Goal: Task Accomplishment & Management: Complete application form

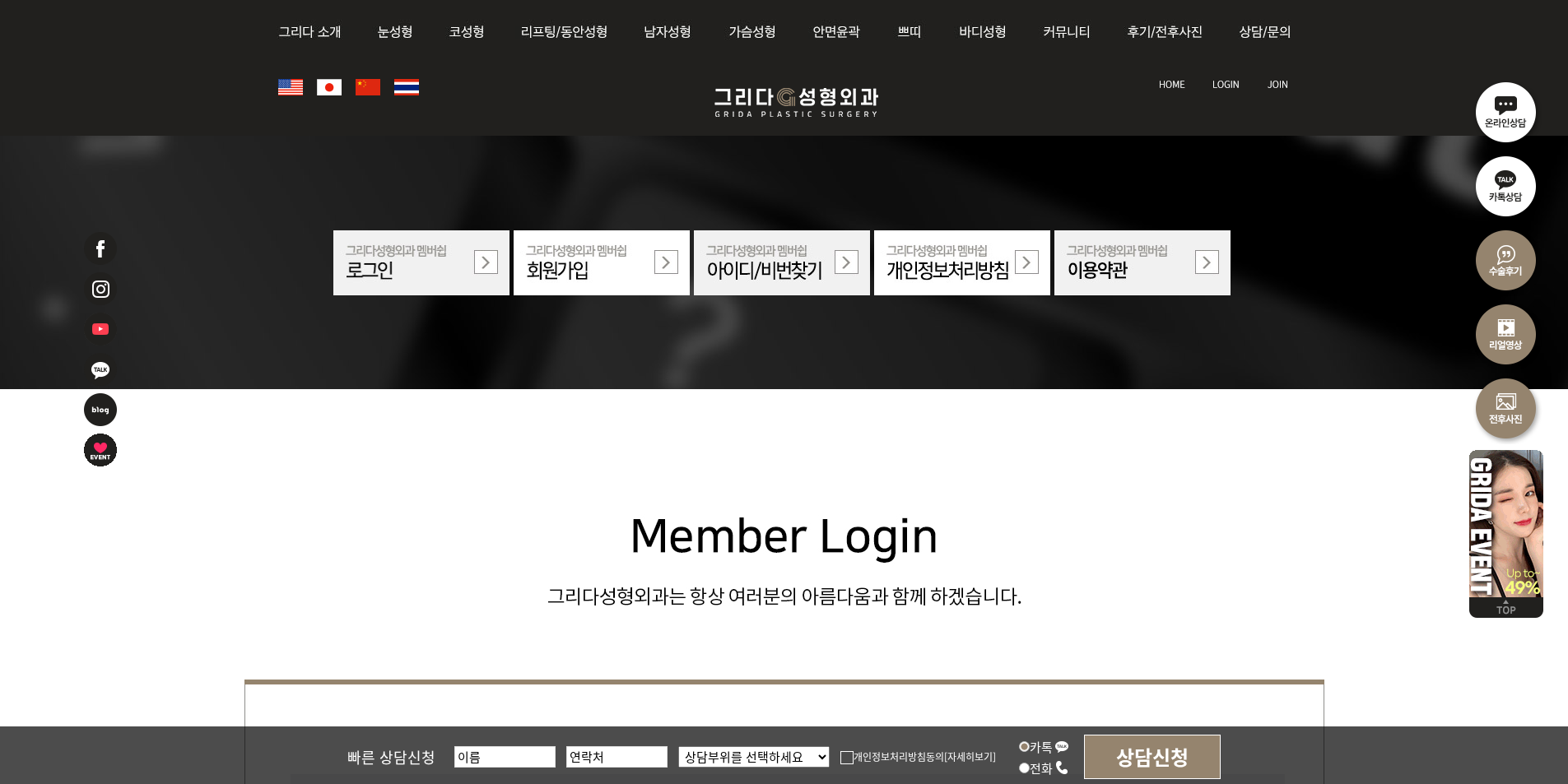
scroll to position [659, 0]
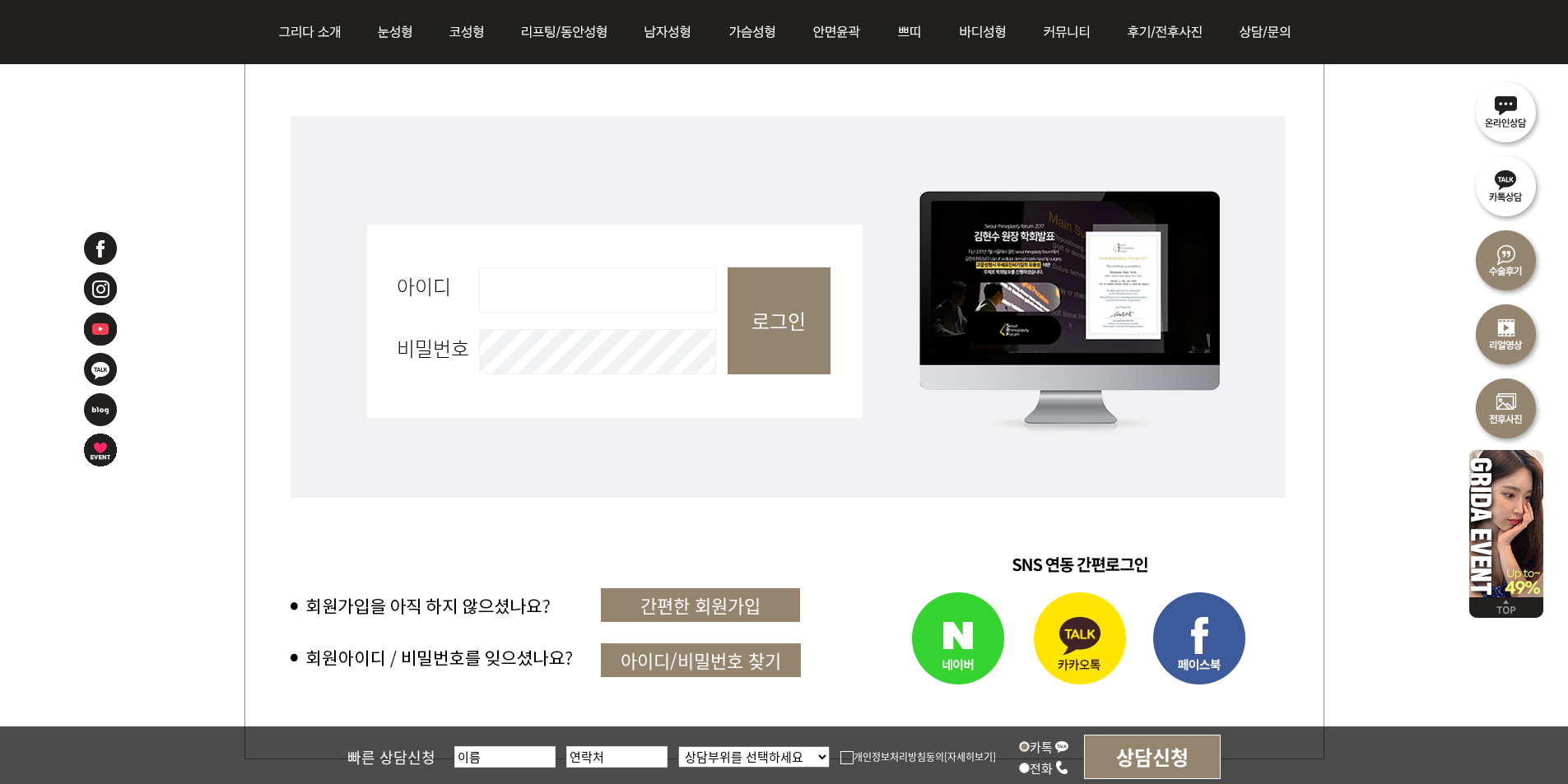
click at [609, 280] on input "아이디 필수" at bounding box center [598, 289] width 237 height 45
type input "admin"
click at [798, 313] on input "로그인" at bounding box center [779, 321] width 103 height 107
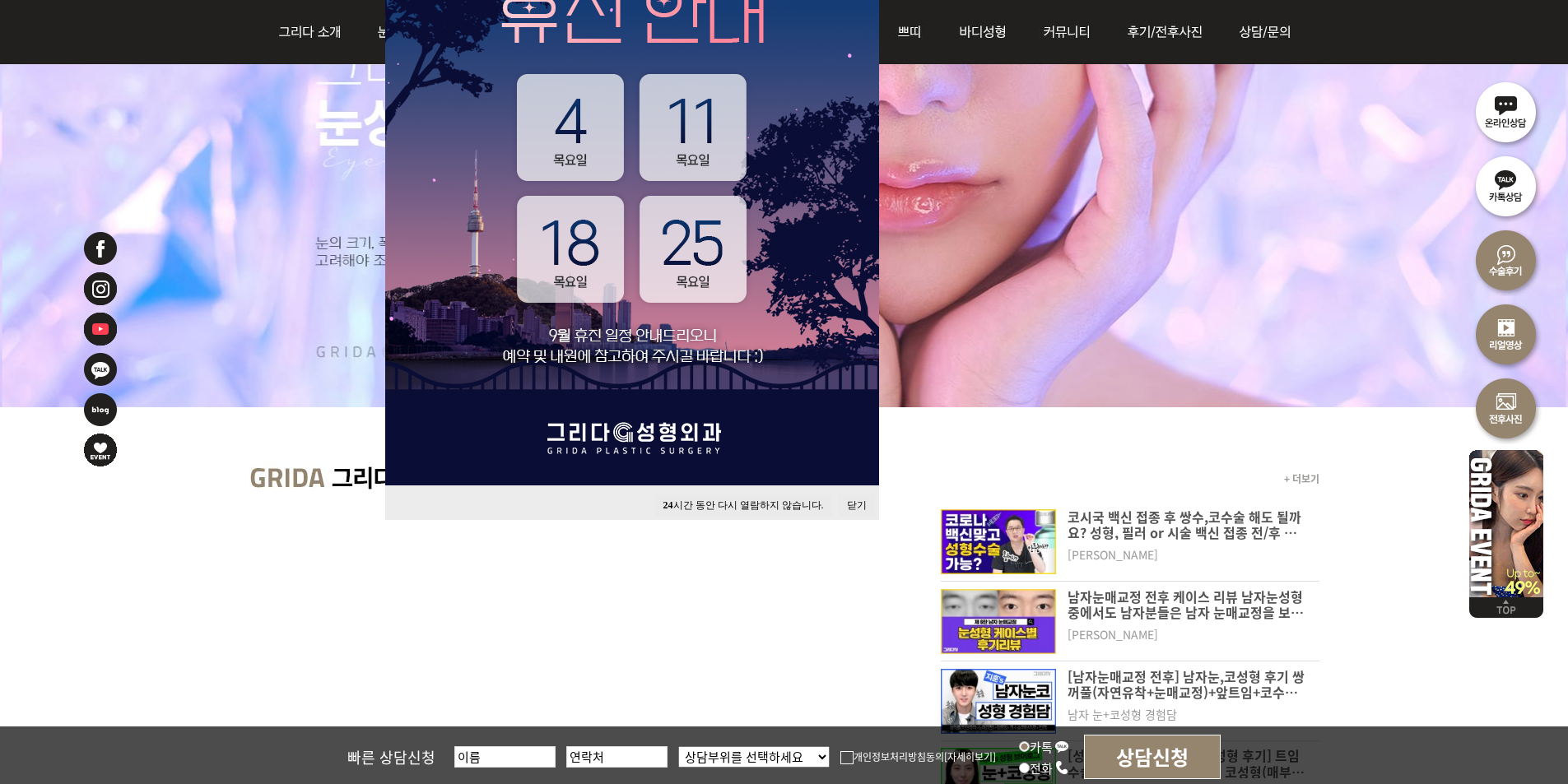
click at [721, 504] on button "24 시간 동안 다시 열람하지 않습니다." at bounding box center [743, 505] width 177 height 22
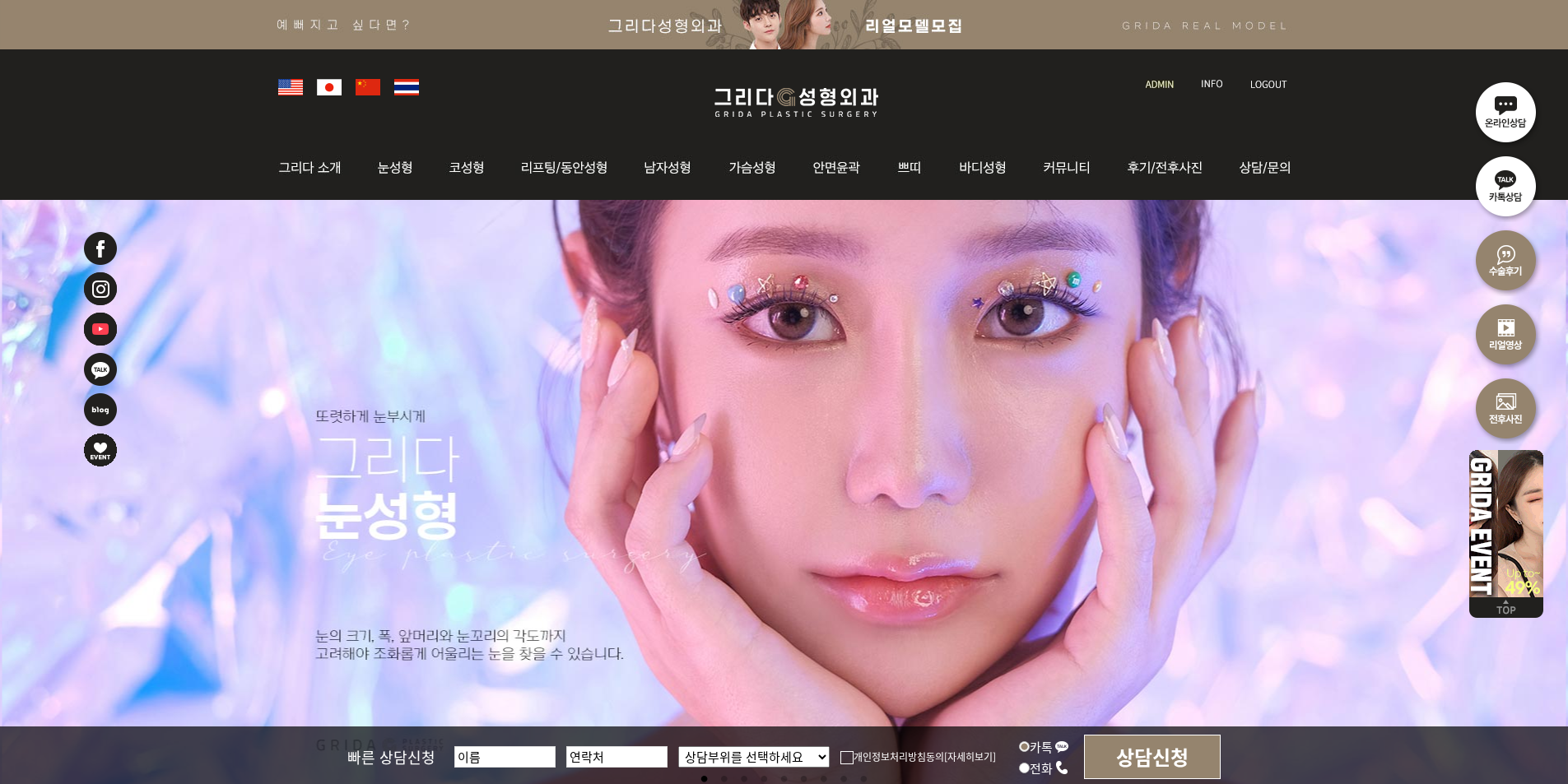
click at [1213, 81] on img at bounding box center [1212, 84] width 22 height 9
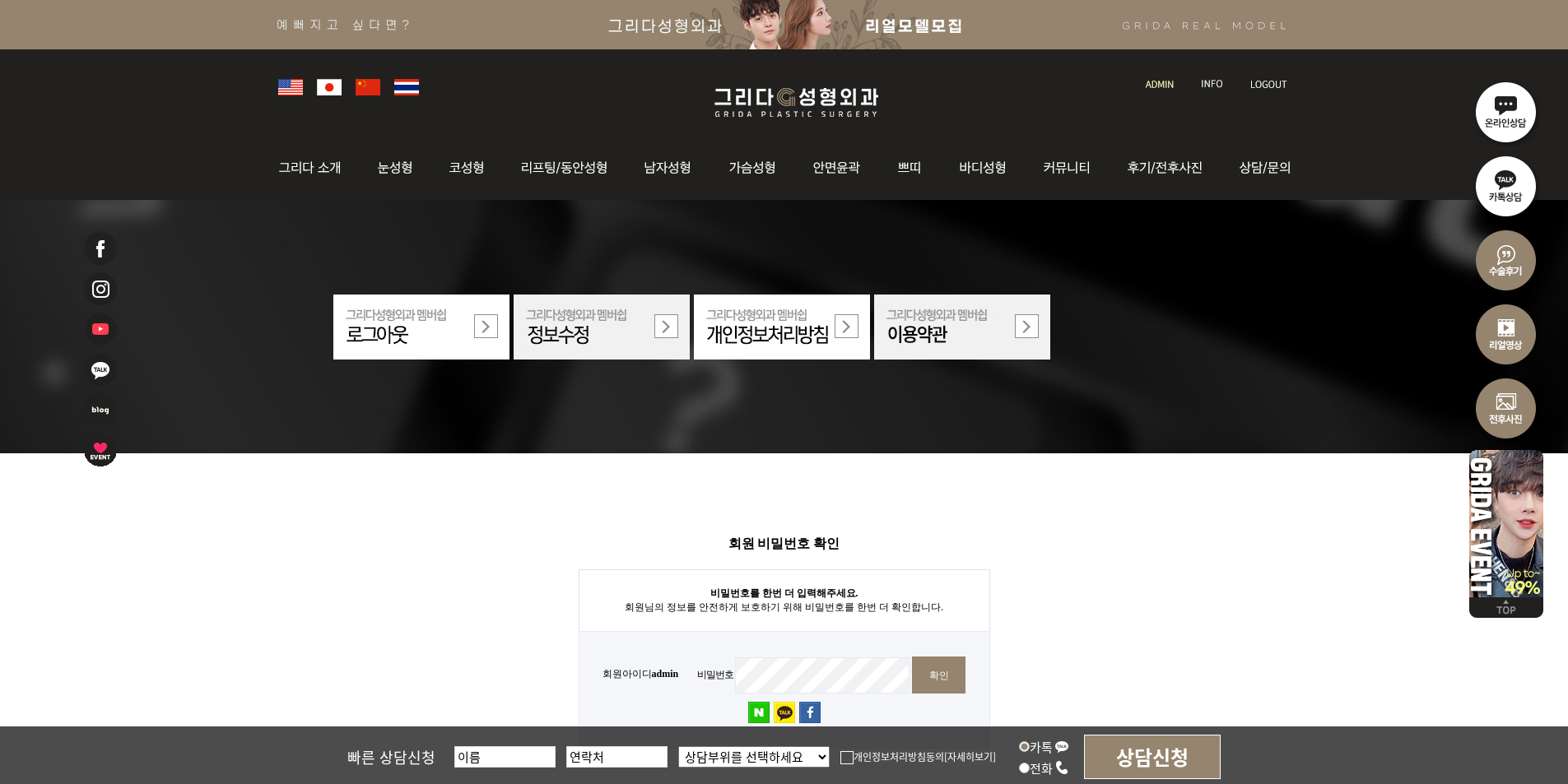
click at [1154, 87] on img at bounding box center [1159, 84] width 28 height 9
